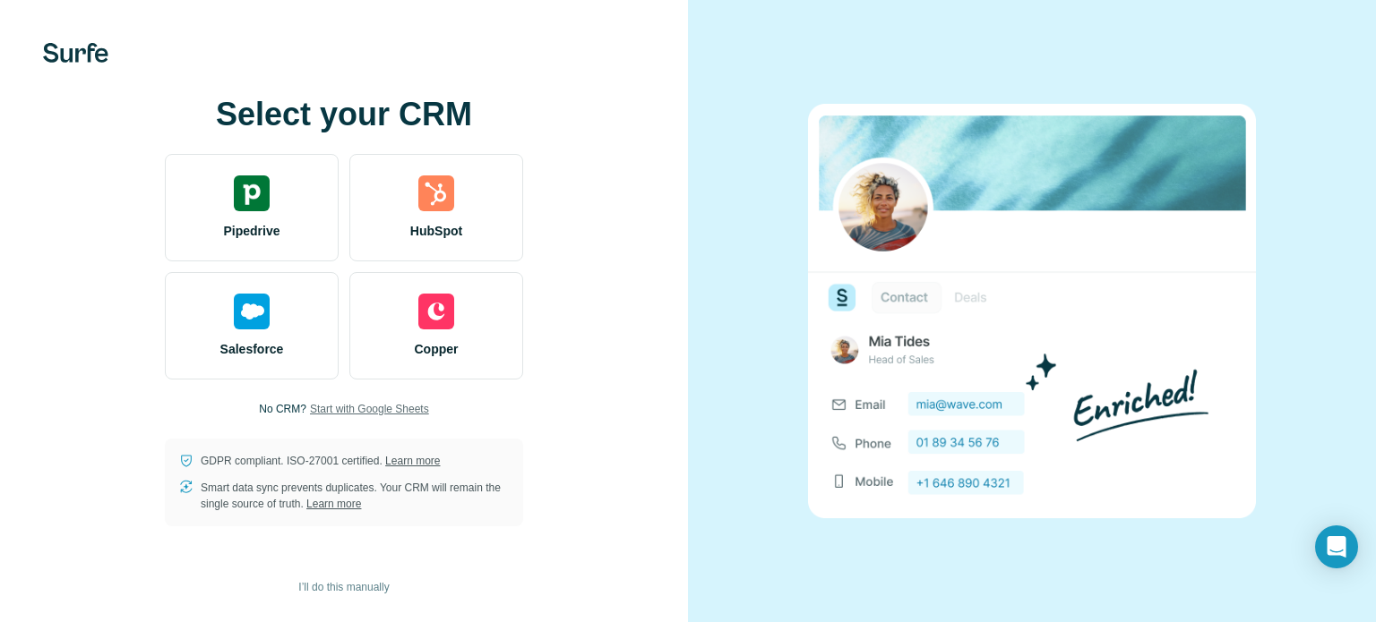
click at [348, 408] on span "Start with Google Sheets" at bounding box center [369, 409] width 119 height 16
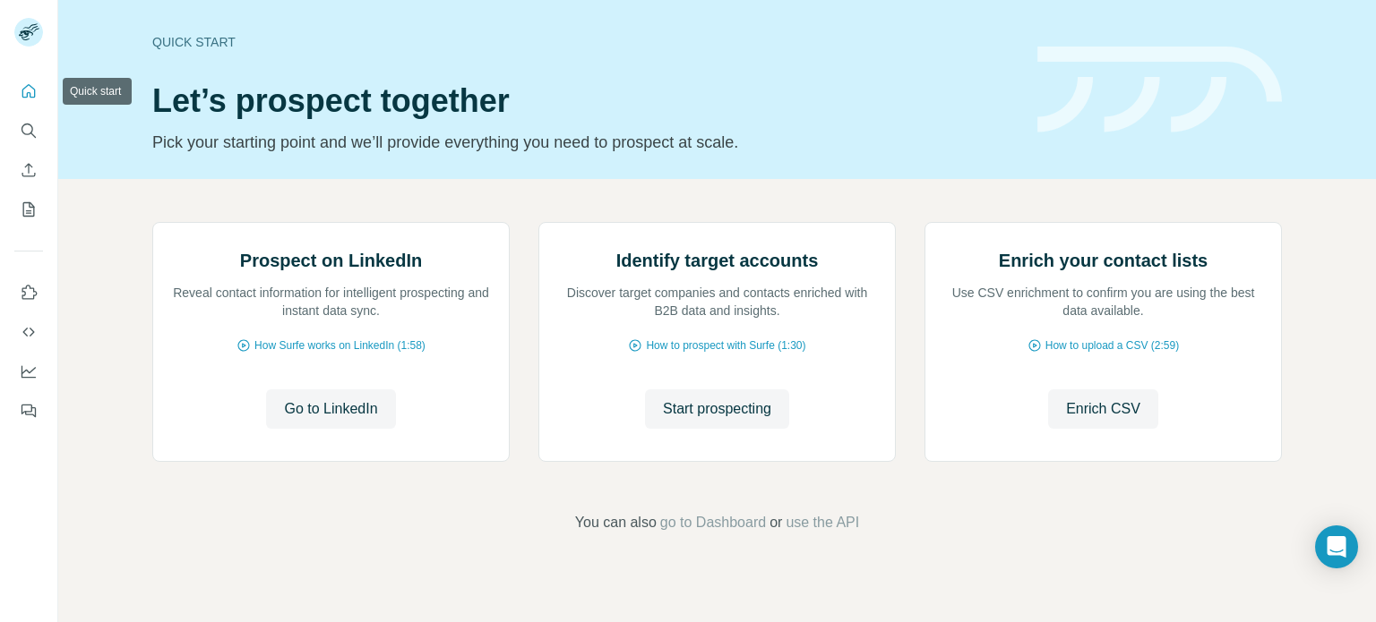
click at [23, 89] on icon "Quick start" at bounding box center [28, 90] width 13 height 13
click at [29, 219] on button "My lists" at bounding box center [28, 209] width 29 height 32
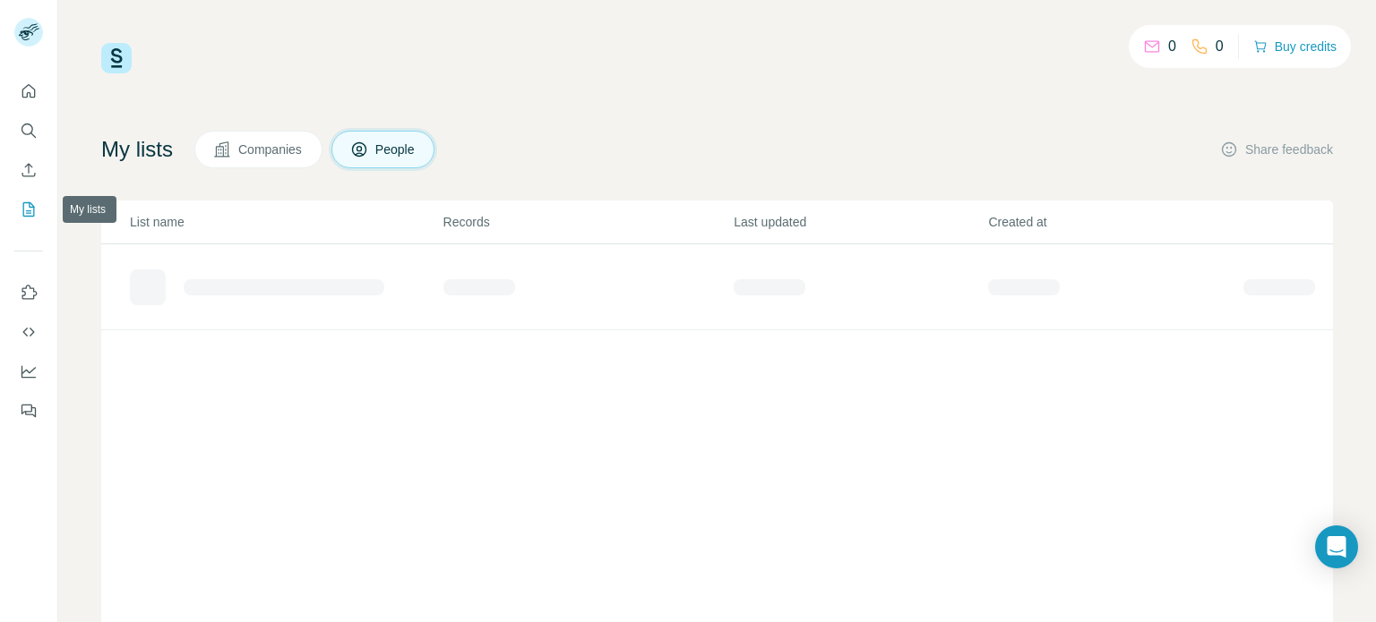
click at [29, 210] on icon "My lists" at bounding box center [29, 210] width 18 height 18
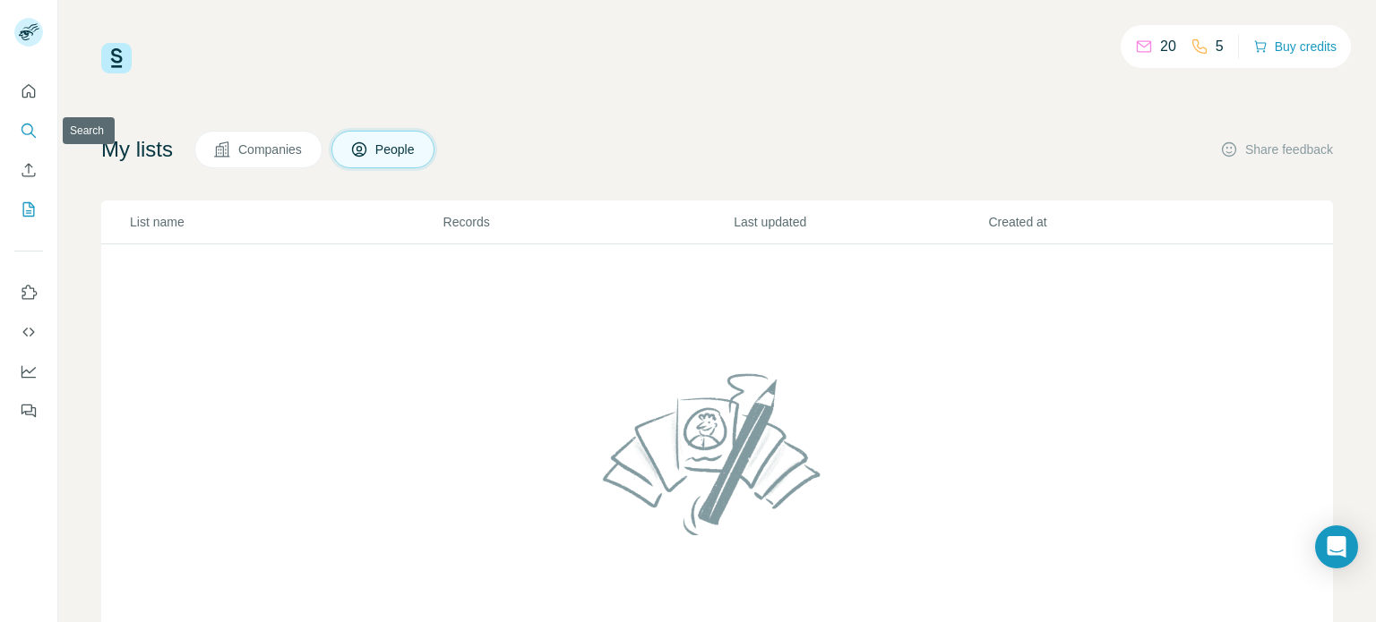
click at [29, 124] on icon "Search" at bounding box center [27, 130] width 12 height 12
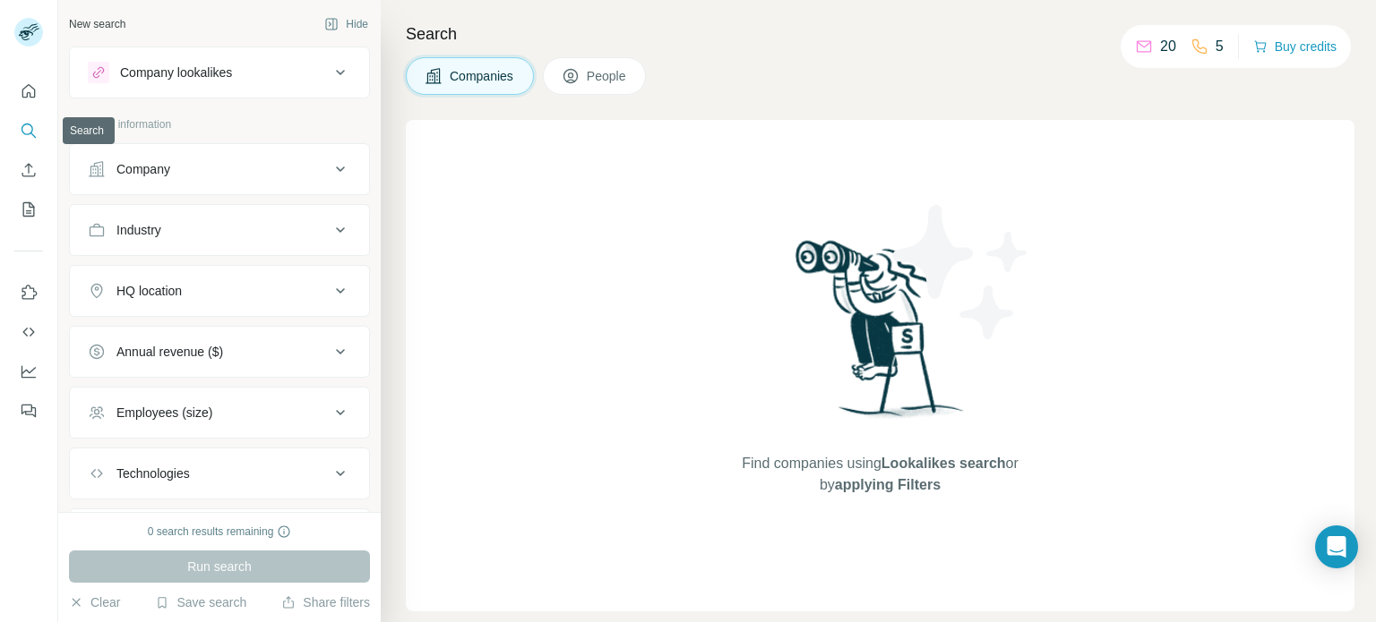
click at [35, 132] on icon "Search" at bounding box center [29, 131] width 18 height 18
click at [219, 181] on button "Company" at bounding box center [219, 169] width 299 height 43
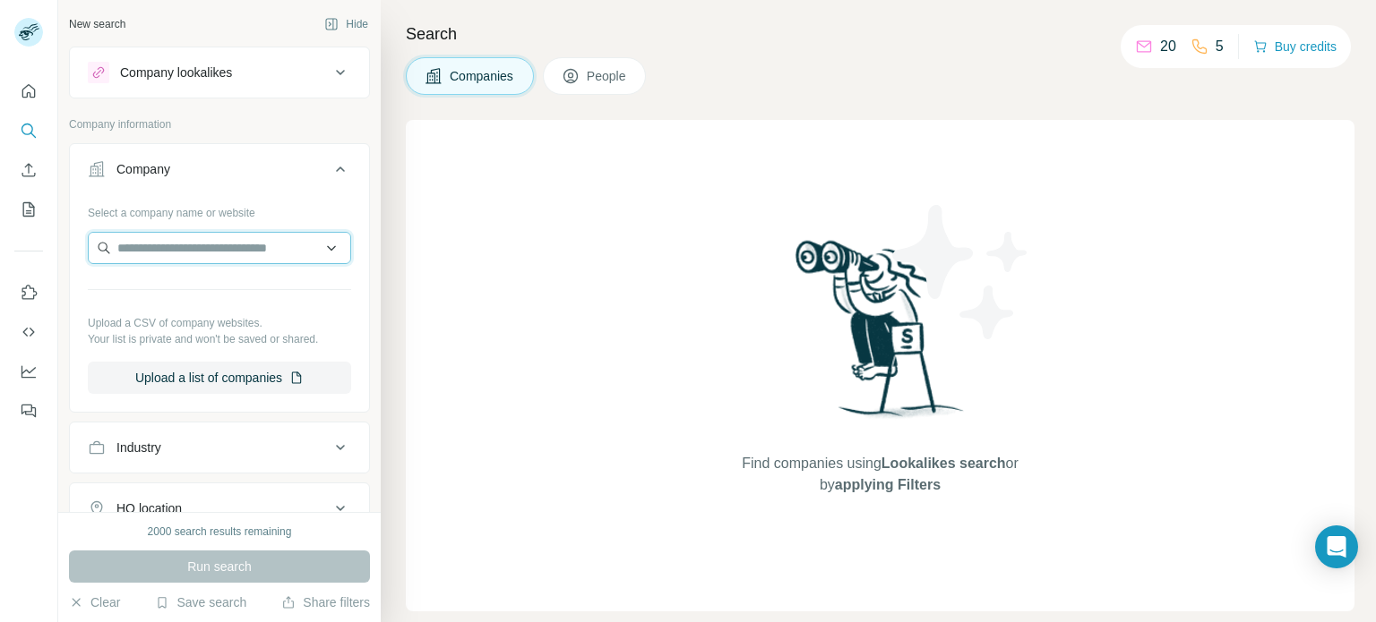
click at [191, 239] on input "text" at bounding box center [219, 248] width 263 height 32
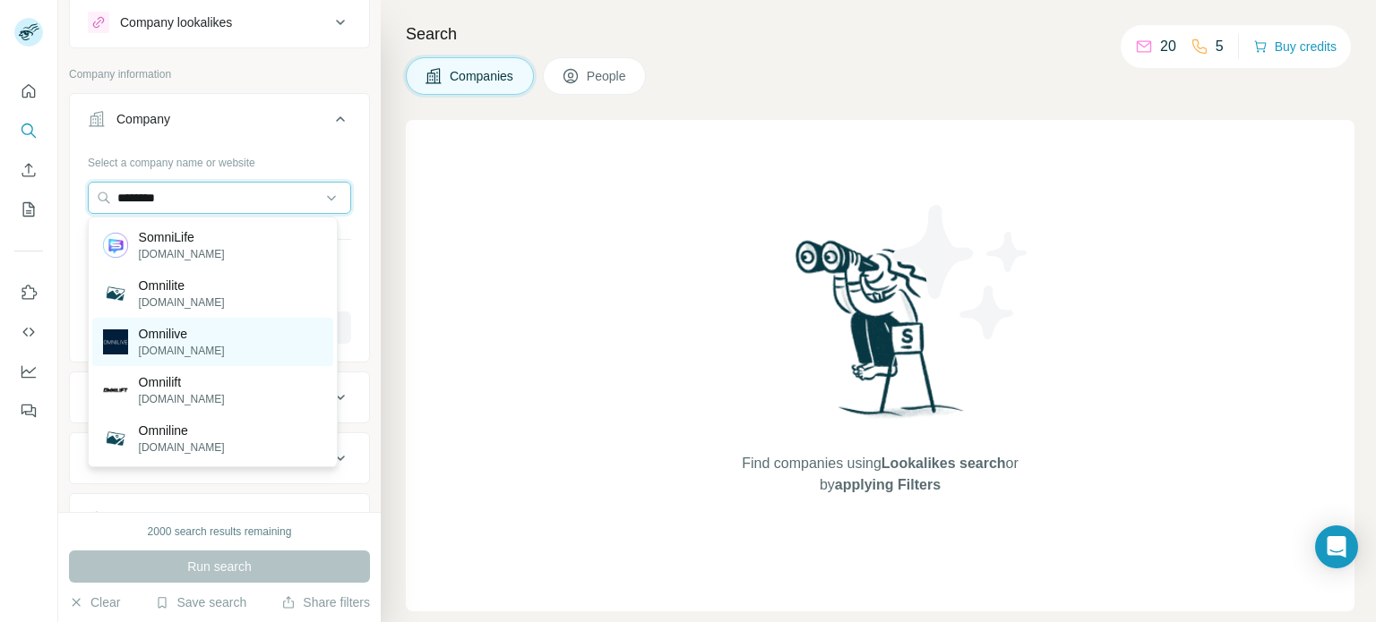
scroll to position [50, 0]
type input "********"
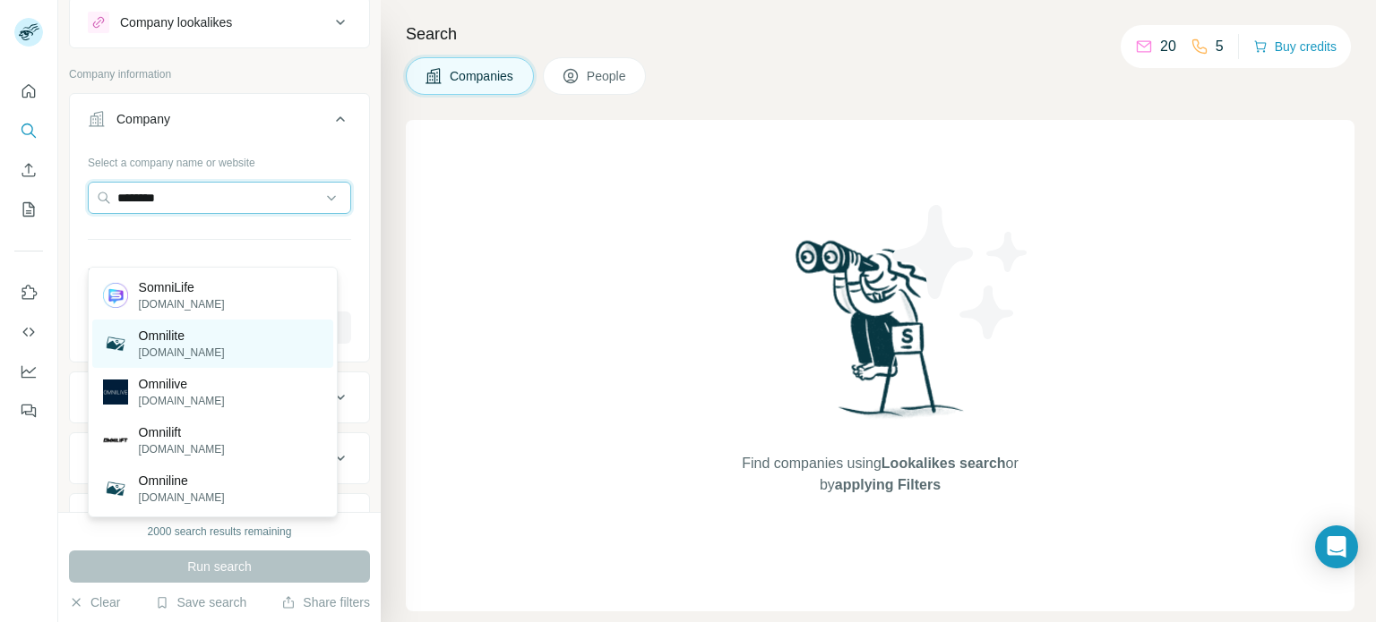
scroll to position [0, 0]
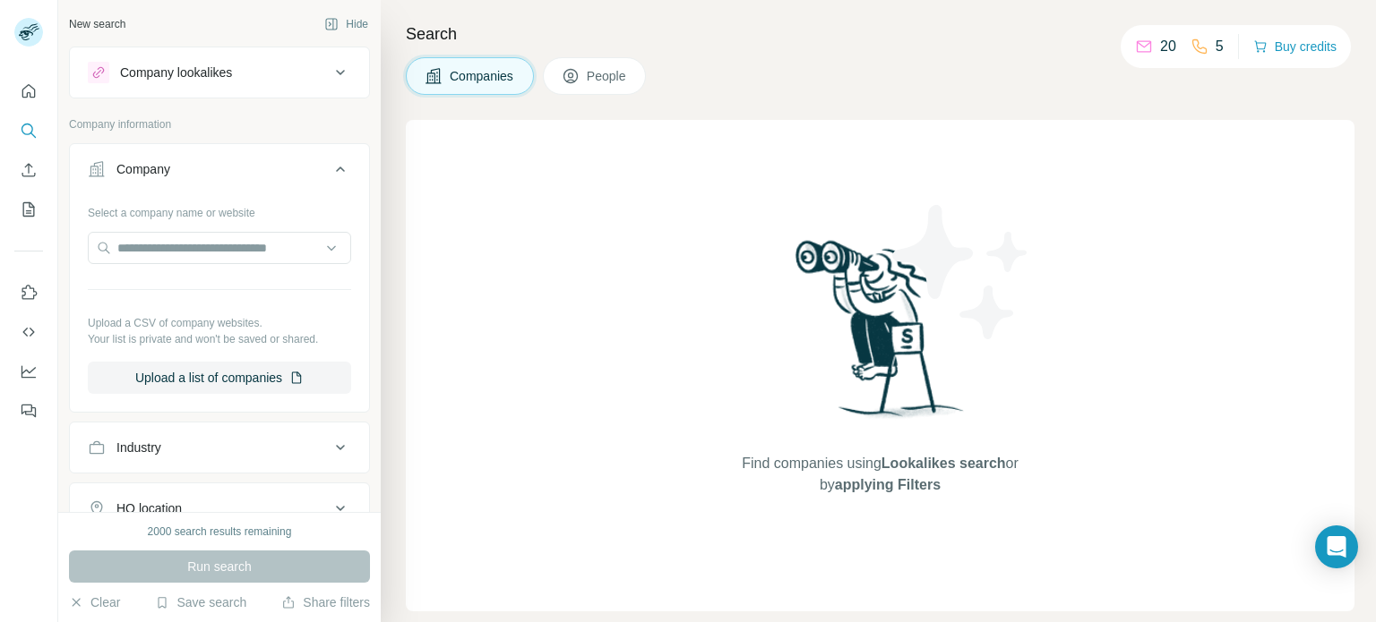
click at [284, 210] on div "Select a company name or website" at bounding box center [219, 209] width 263 height 23
click at [245, 247] on input "text" at bounding box center [219, 248] width 263 height 32
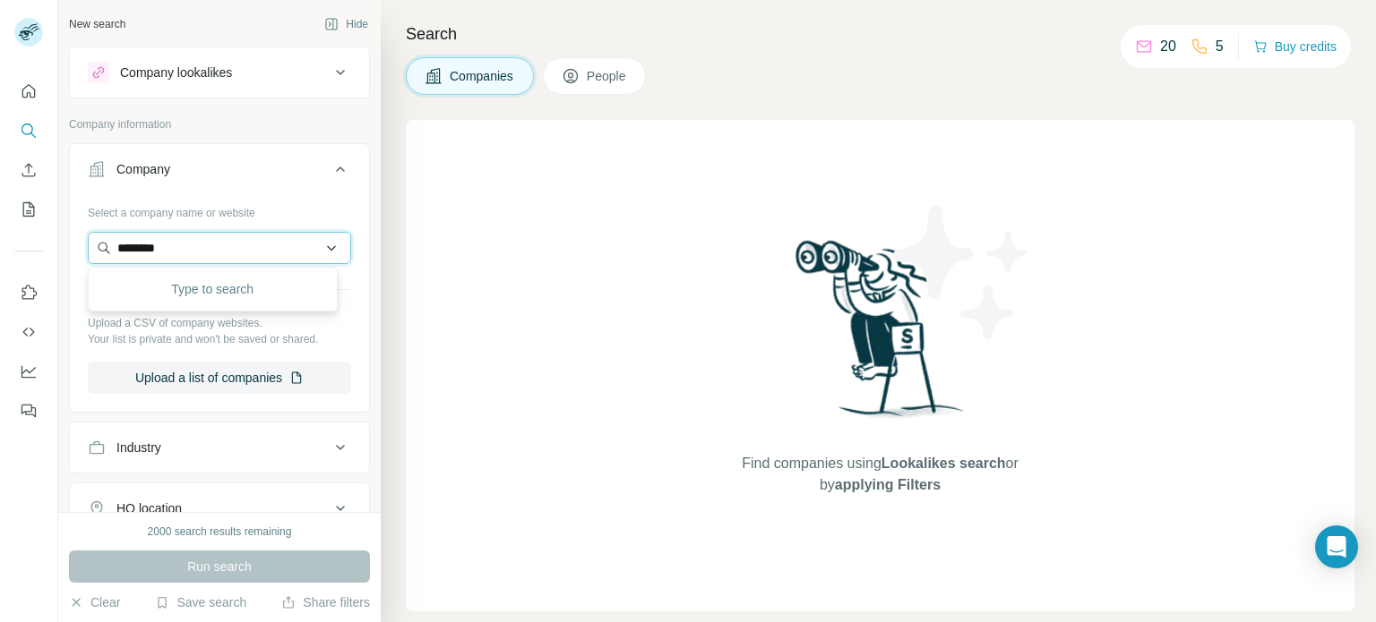
type input "********"
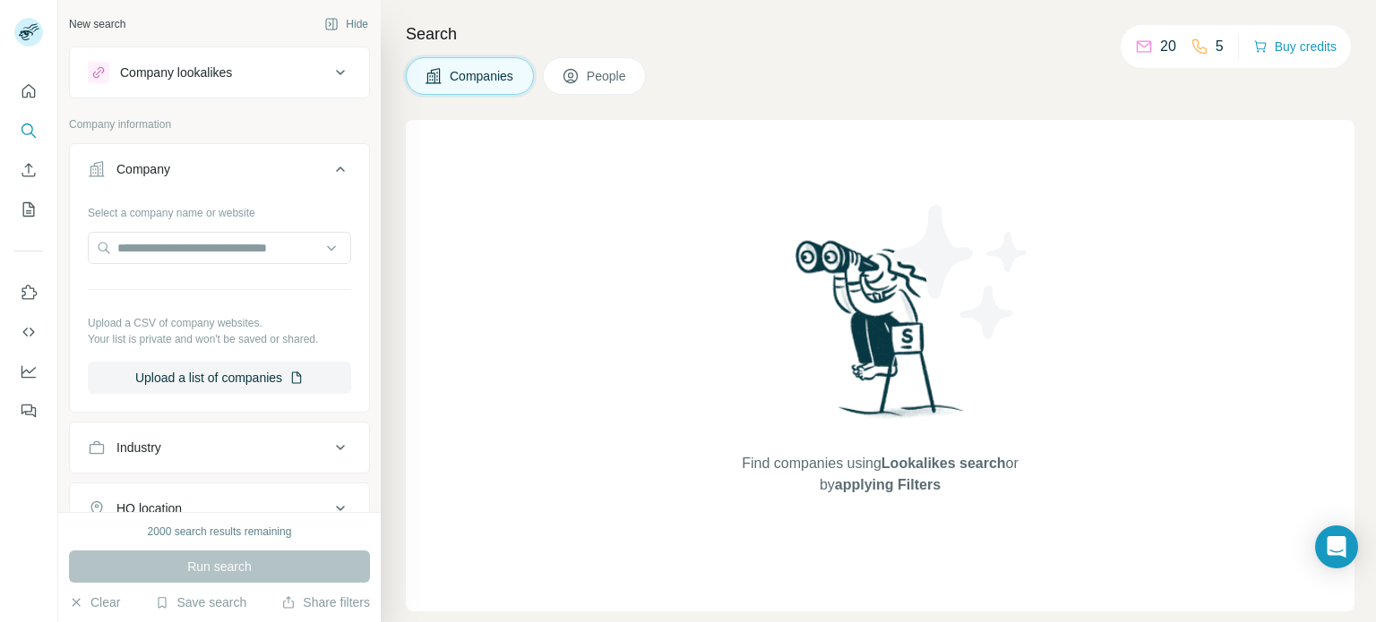
click at [249, 208] on div "Select a company name or website" at bounding box center [219, 209] width 263 height 23
click at [18, 210] on button "My lists" at bounding box center [28, 209] width 29 height 32
click at [34, 214] on icon "My lists" at bounding box center [29, 209] width 12 height 14
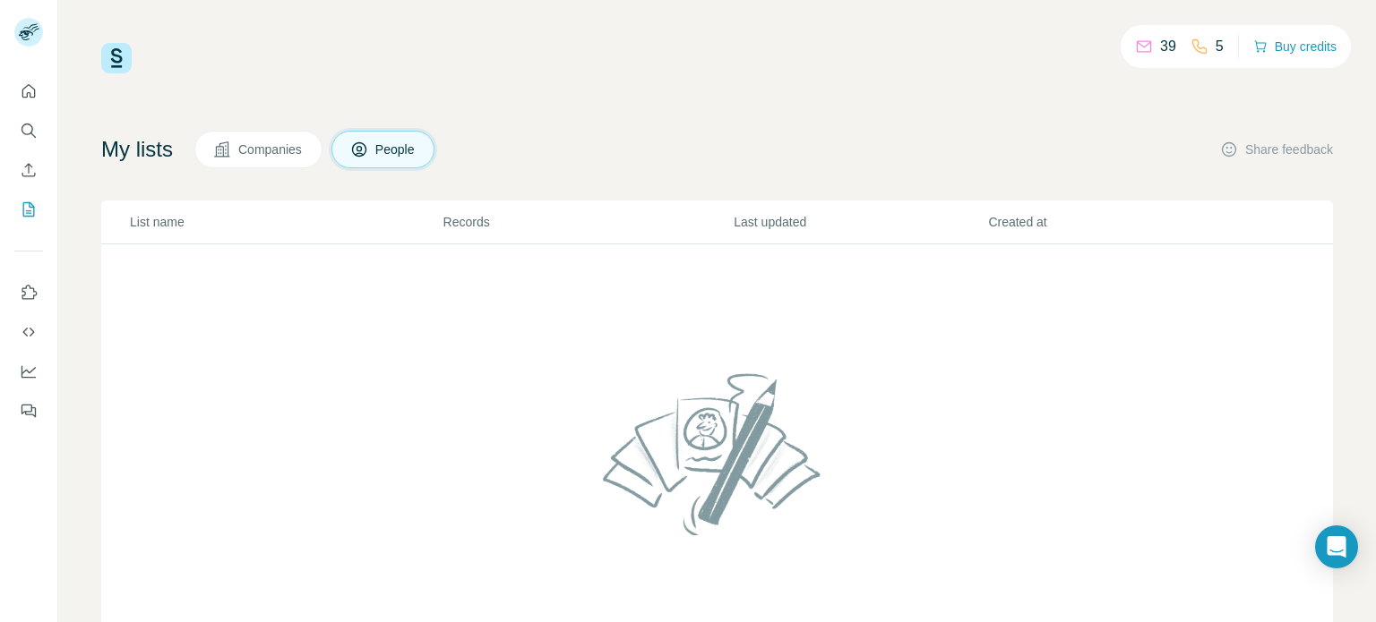
click at [279, 156] on span "Companies" at bounding box center [270, 150] width 65 height 18
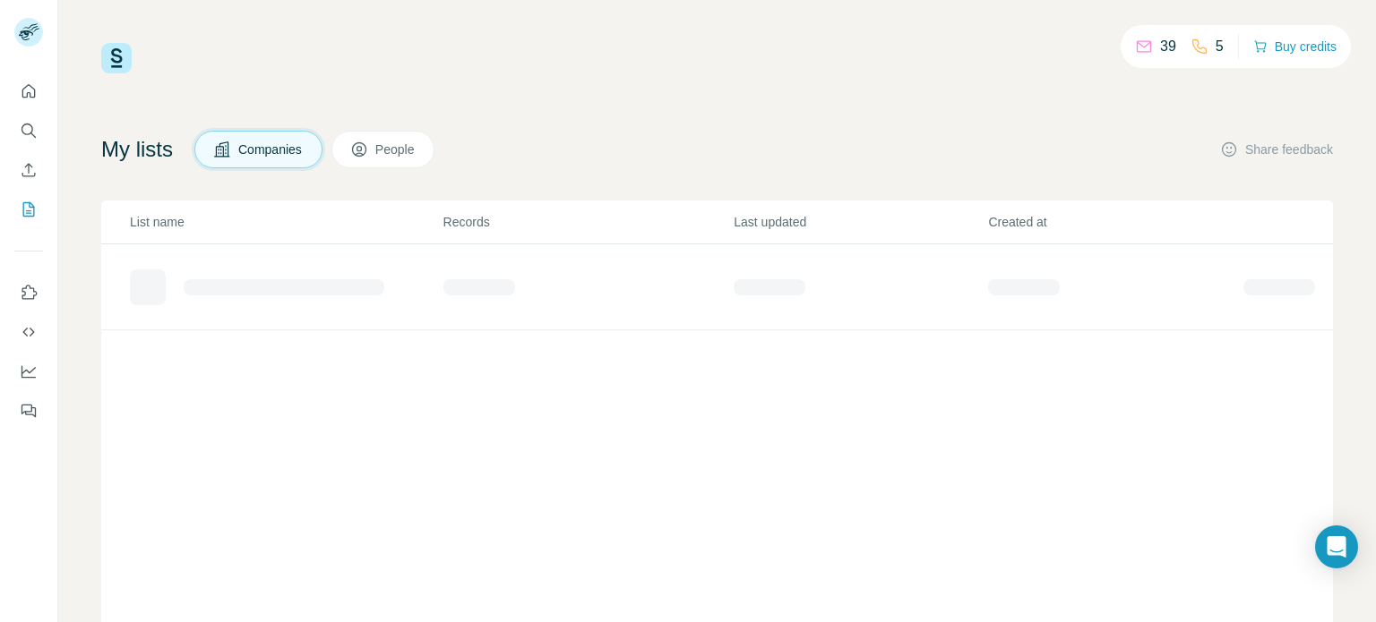
click at [297, 150] on span "Companies" at bounding box center [270, 150] width 65 height 18
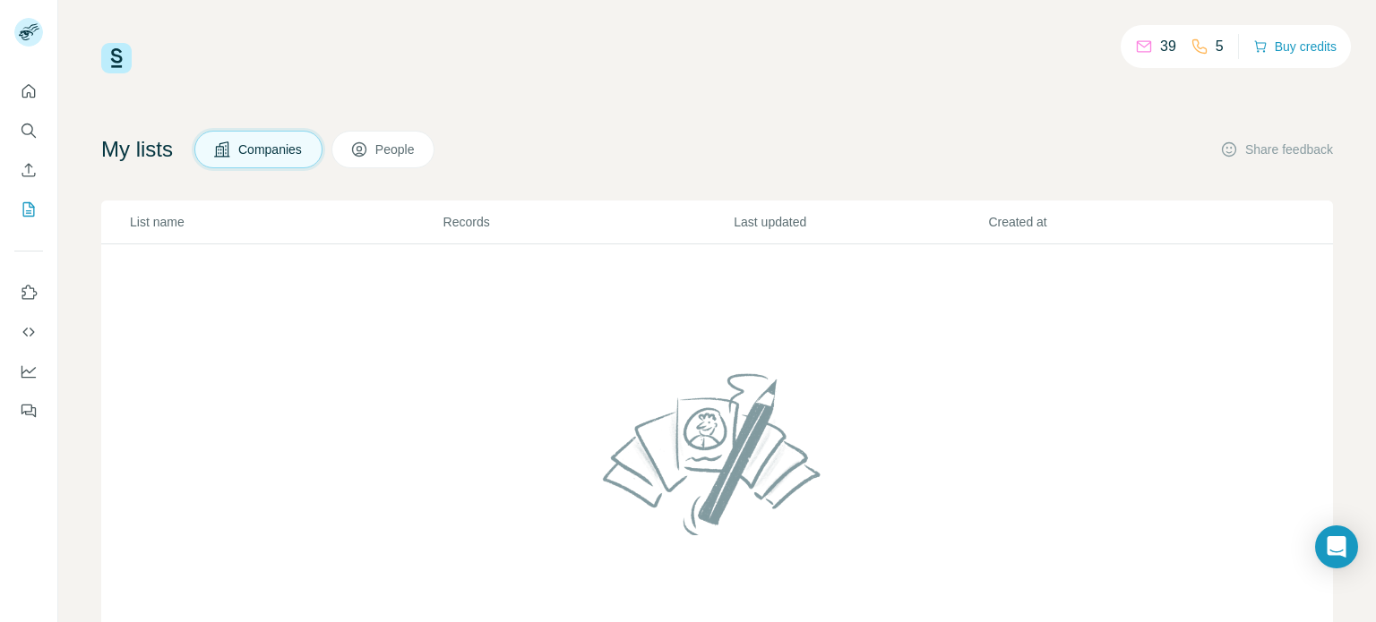
click at [356, 150] on button "People" at bounding box center [383, 150] width 104 height 38
